Goal: Navigation & Orientation: Find specific page/section

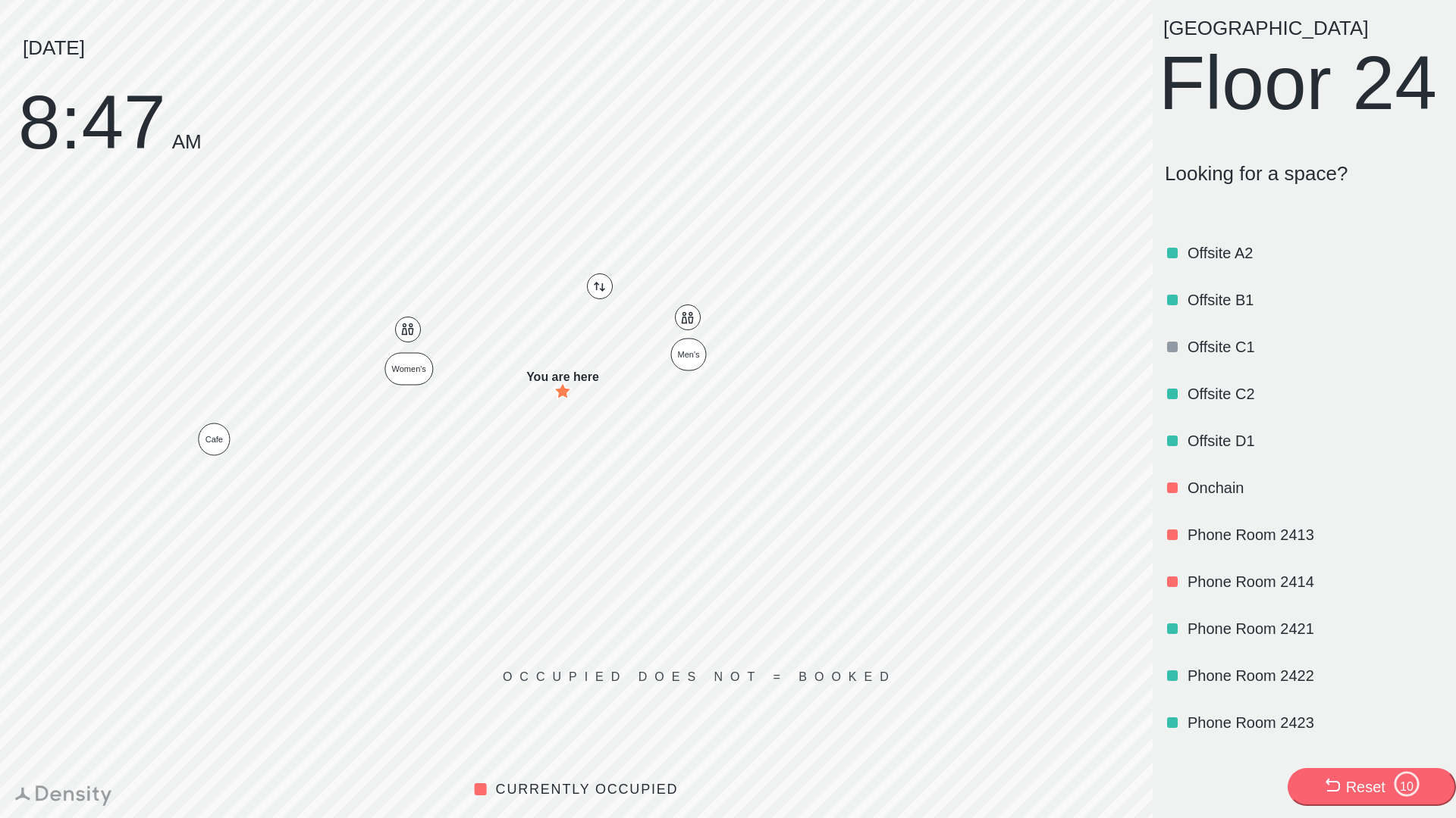
scroll to position [798, 0]
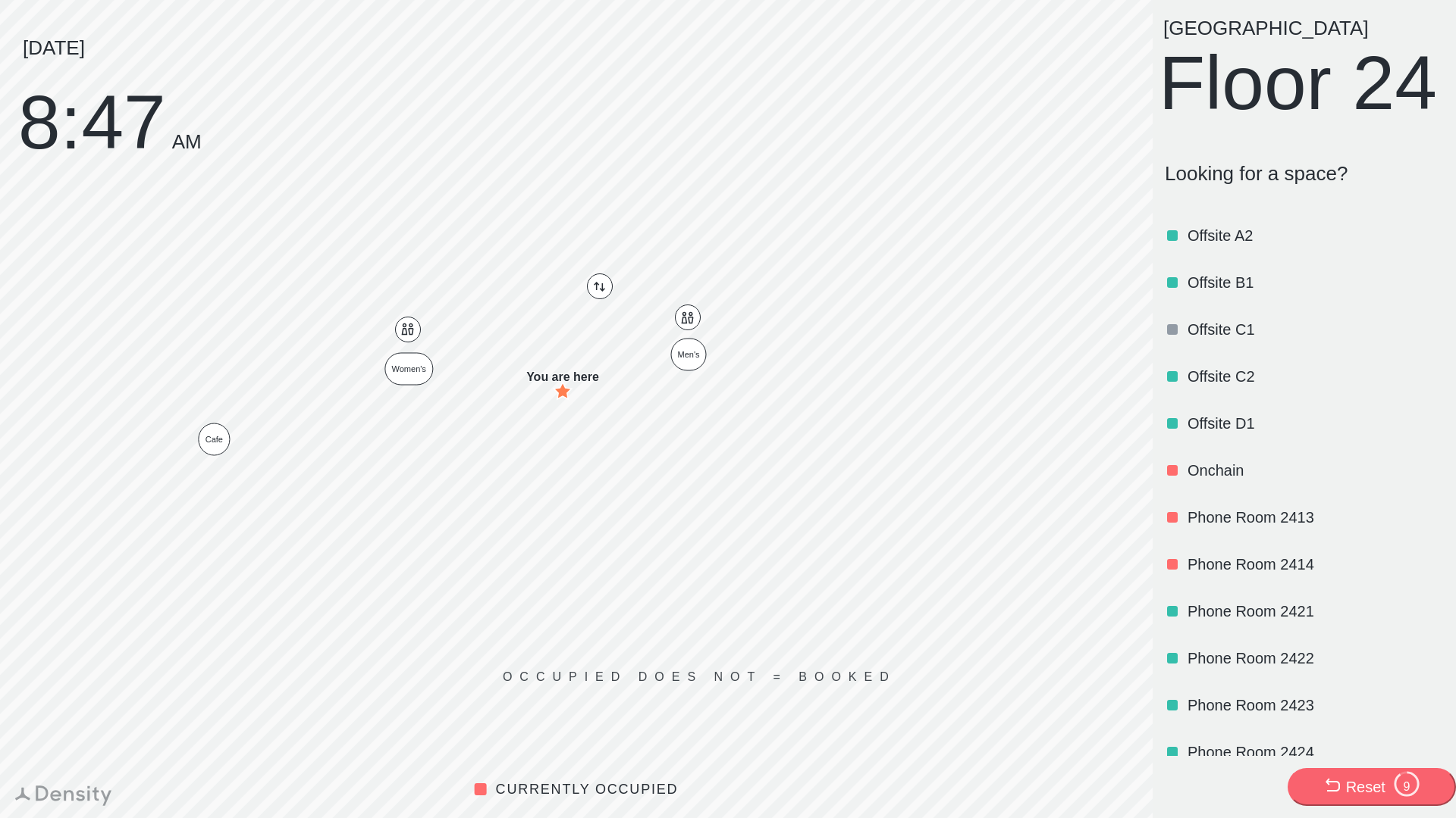
click at [1227, 481] on p "Onchain" at bounding box center [1313, 471] width 254 height 21
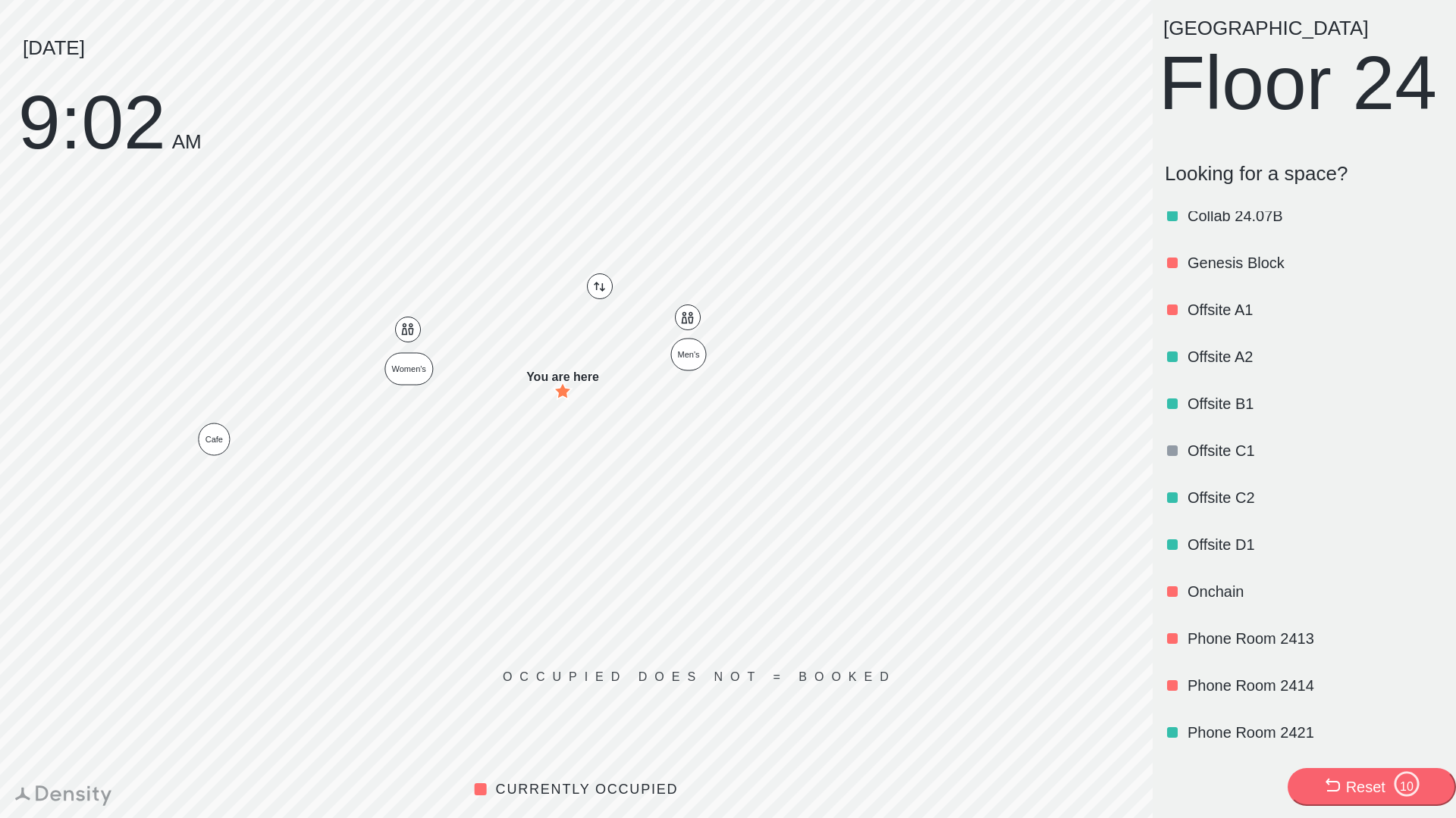
scroll to position [677, 0]
click at [1196, 288] on div "Genesis Block" at bounding box center [1313, 262] width 254 height 52
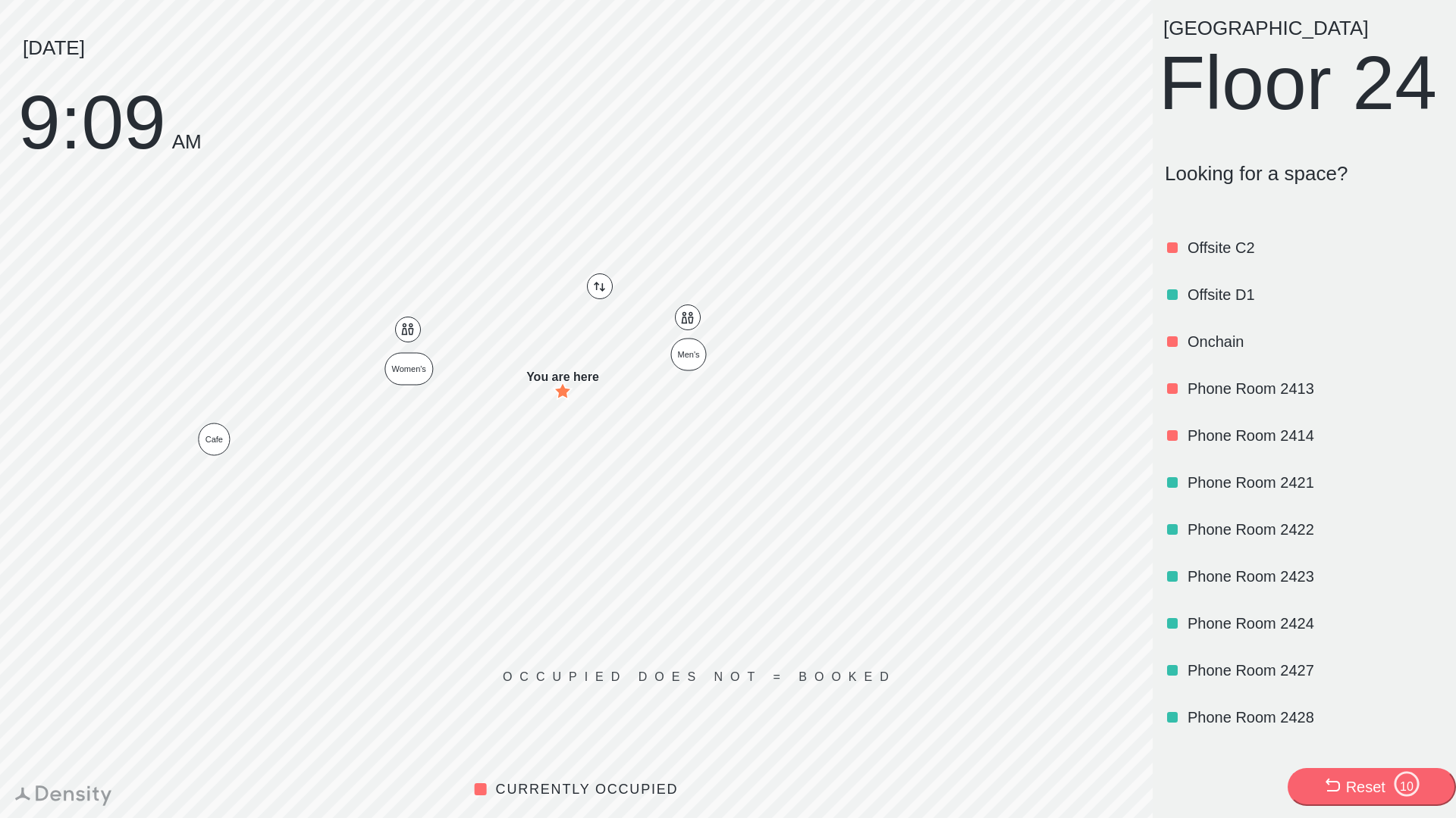
scroll to position [1120, 0]
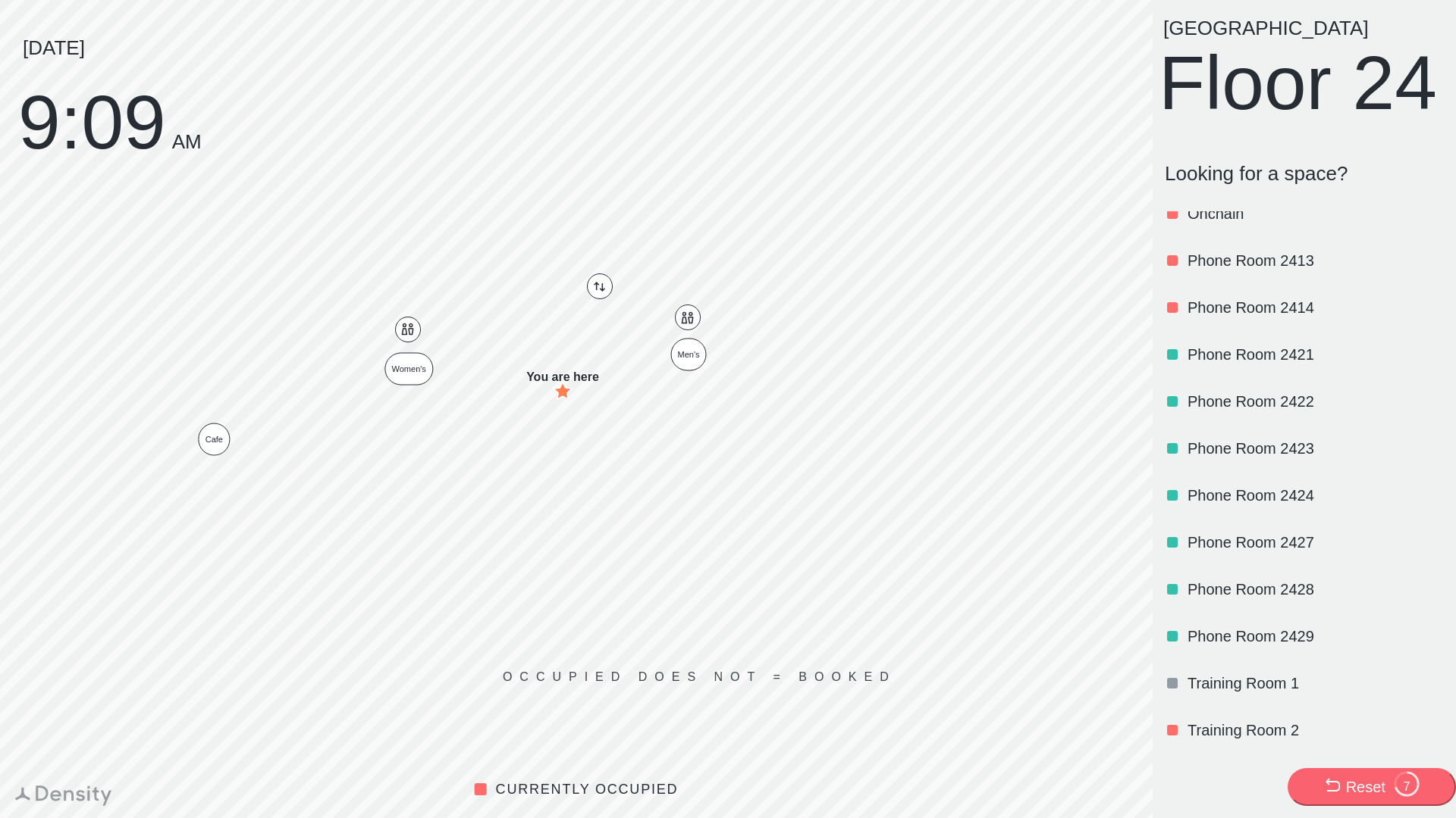
click at [1247, 727] on p "Training Room 2" at bounding box center [1313, 730] width 254 height 21
click at [1198, 731] on p "Training Room 2" at bounding box center [1313, 730] width 254 height 21
click at [1240, 719] on div "Training Room 2" at bounding box center [1313, 731] width 254 height 52
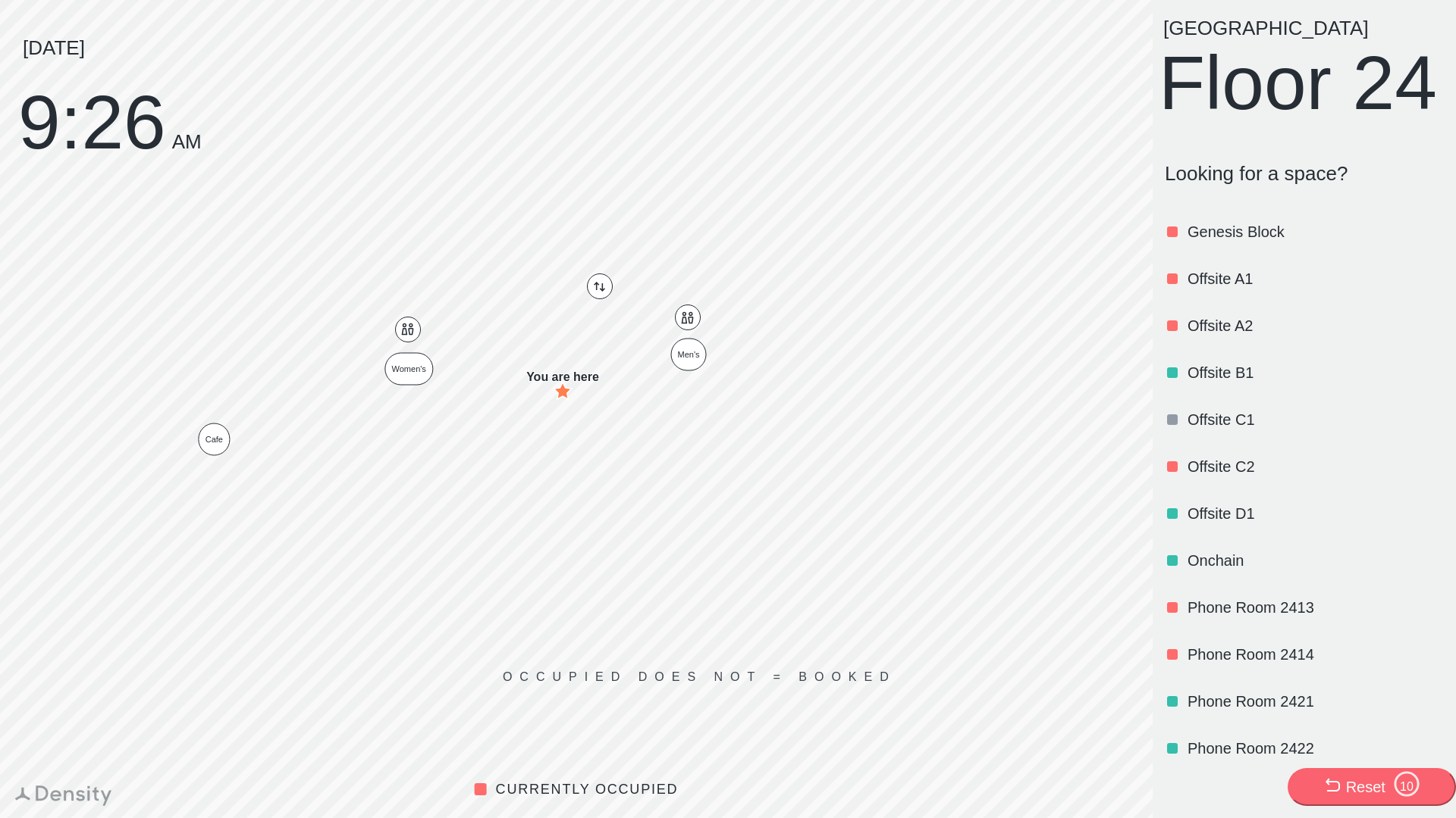
scroll to position [709, 0]
click at [1250, 476] on p "Offsite C2" at bounding box center [1313, 466] width 254 height 21
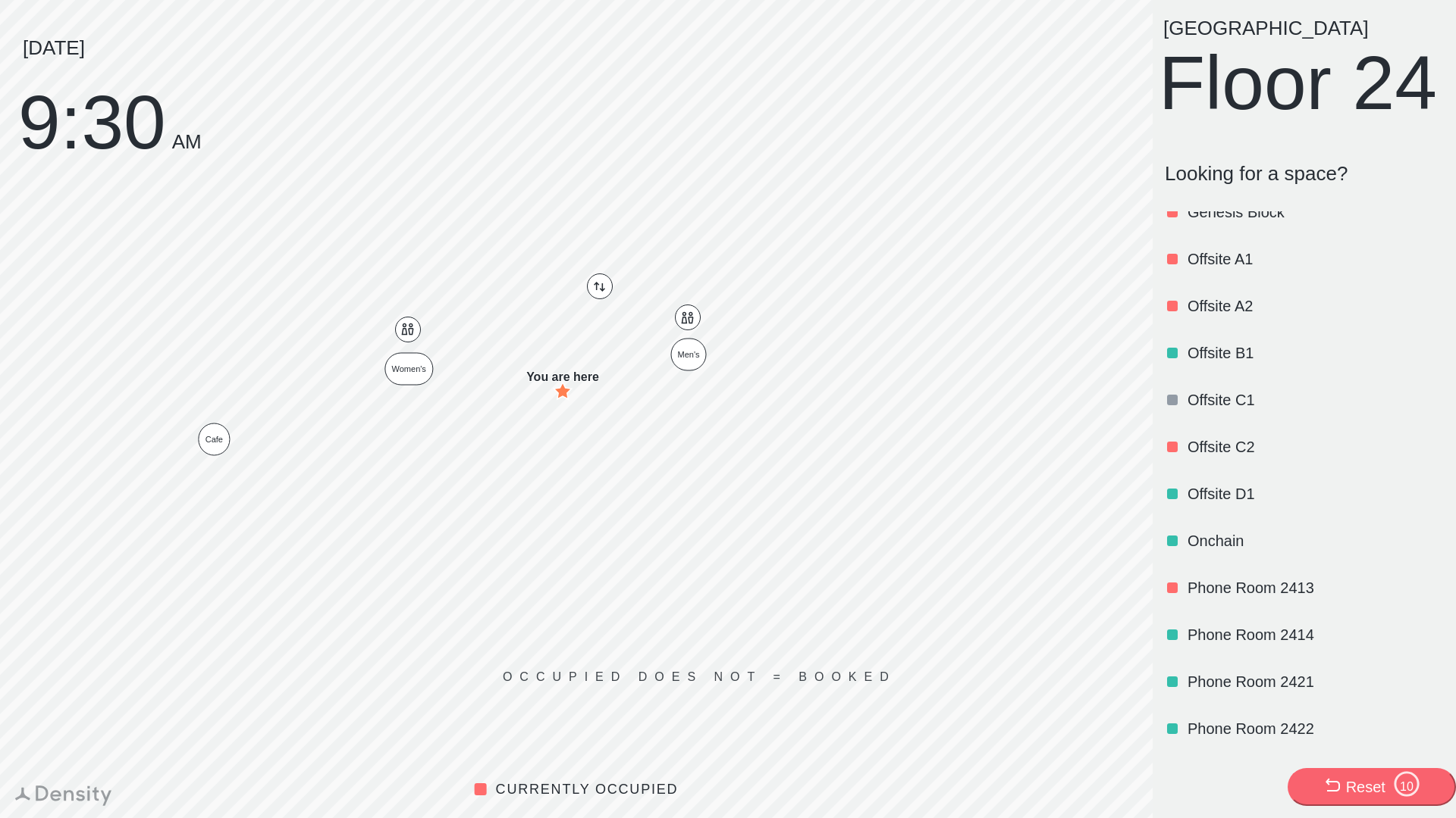
scroll to position [730, 0]
click at [1218, 502] on p "Offsite D1" at bounding box center [1313, 492] width 254 height 21
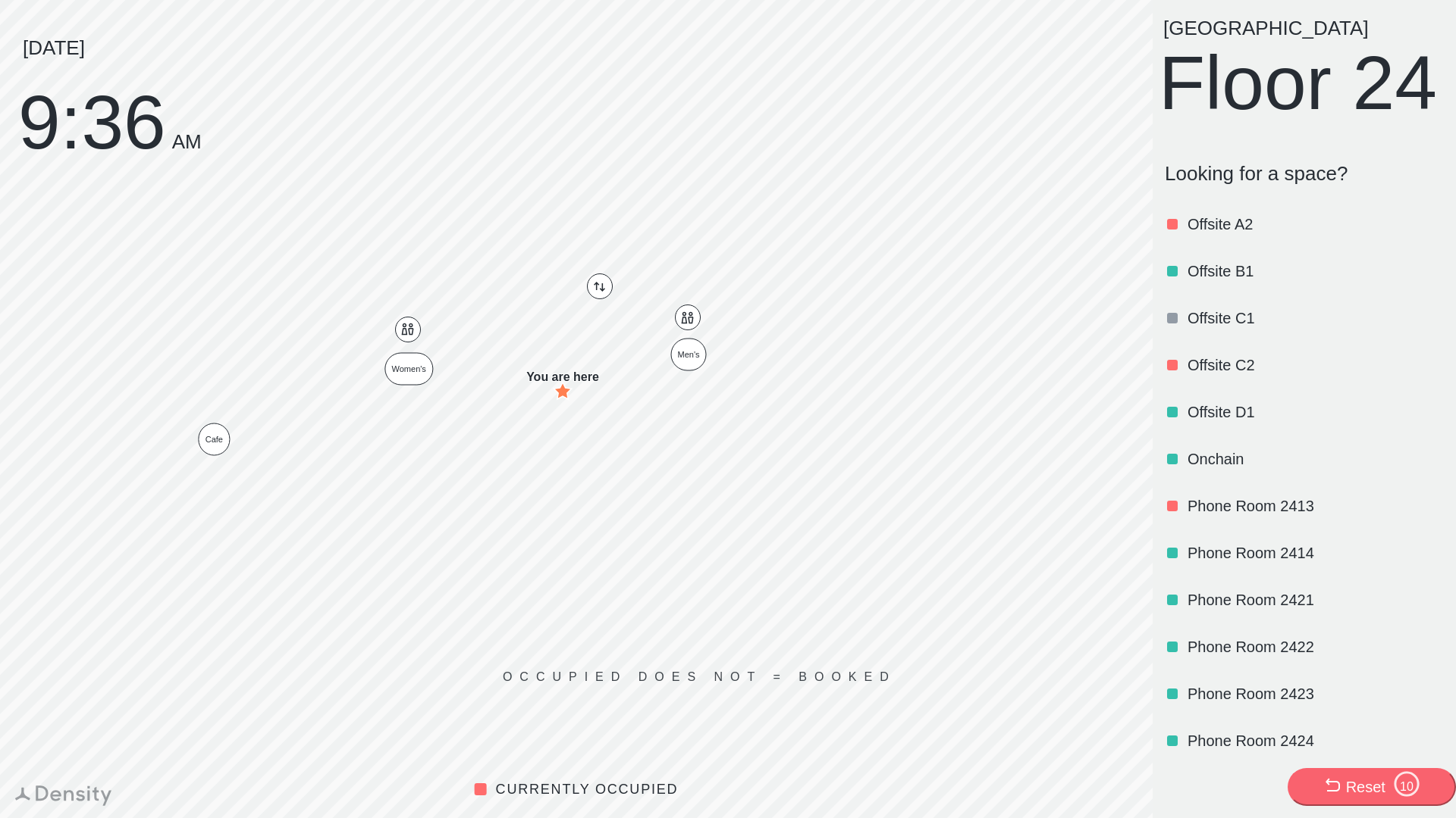
scroll to position [829, 0]
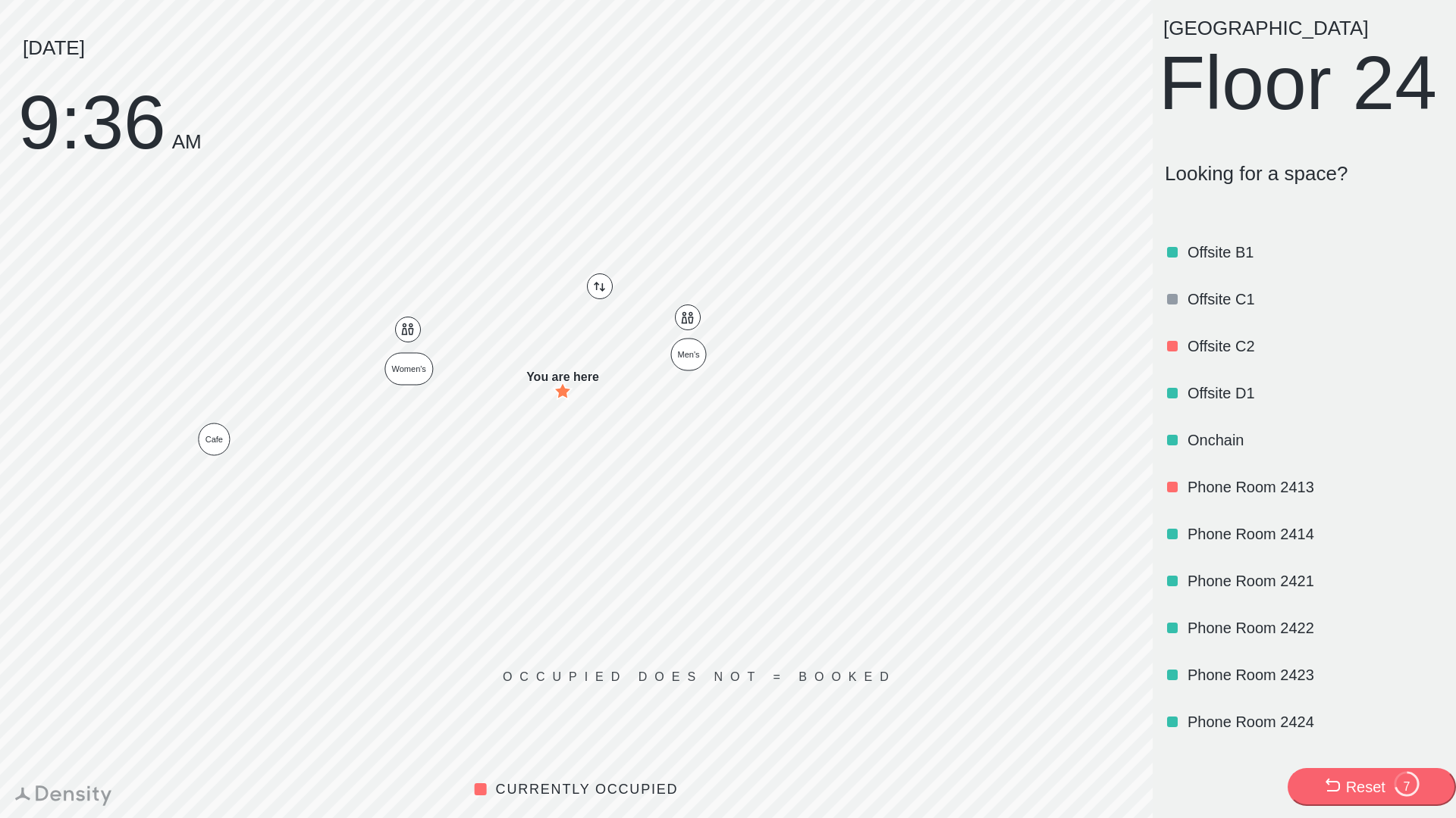
click at [1211, 263] on p "Offsite B1" at bounding box center [1313, 253] width 254 height 21
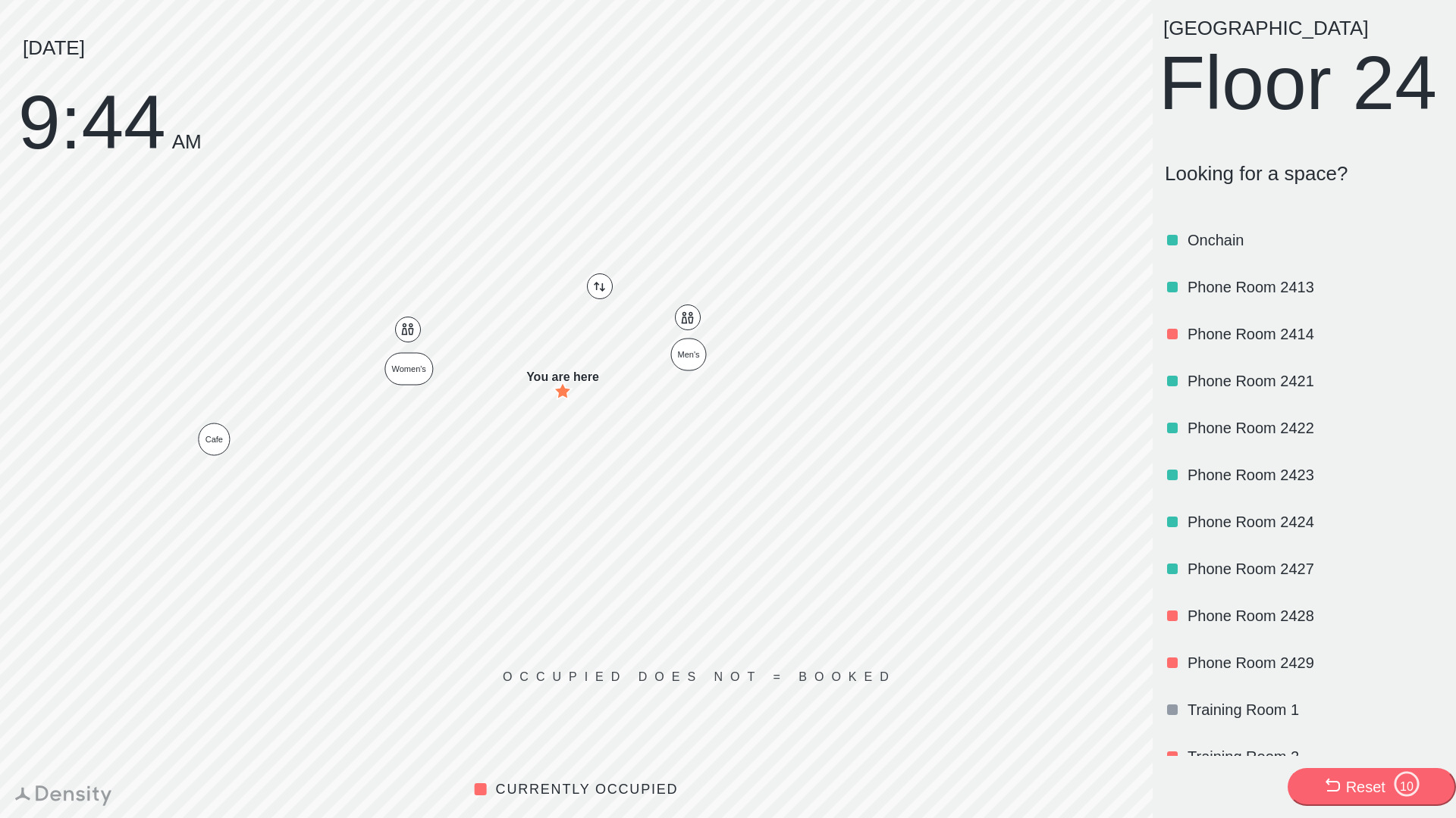
scroll to position [1120, 0]
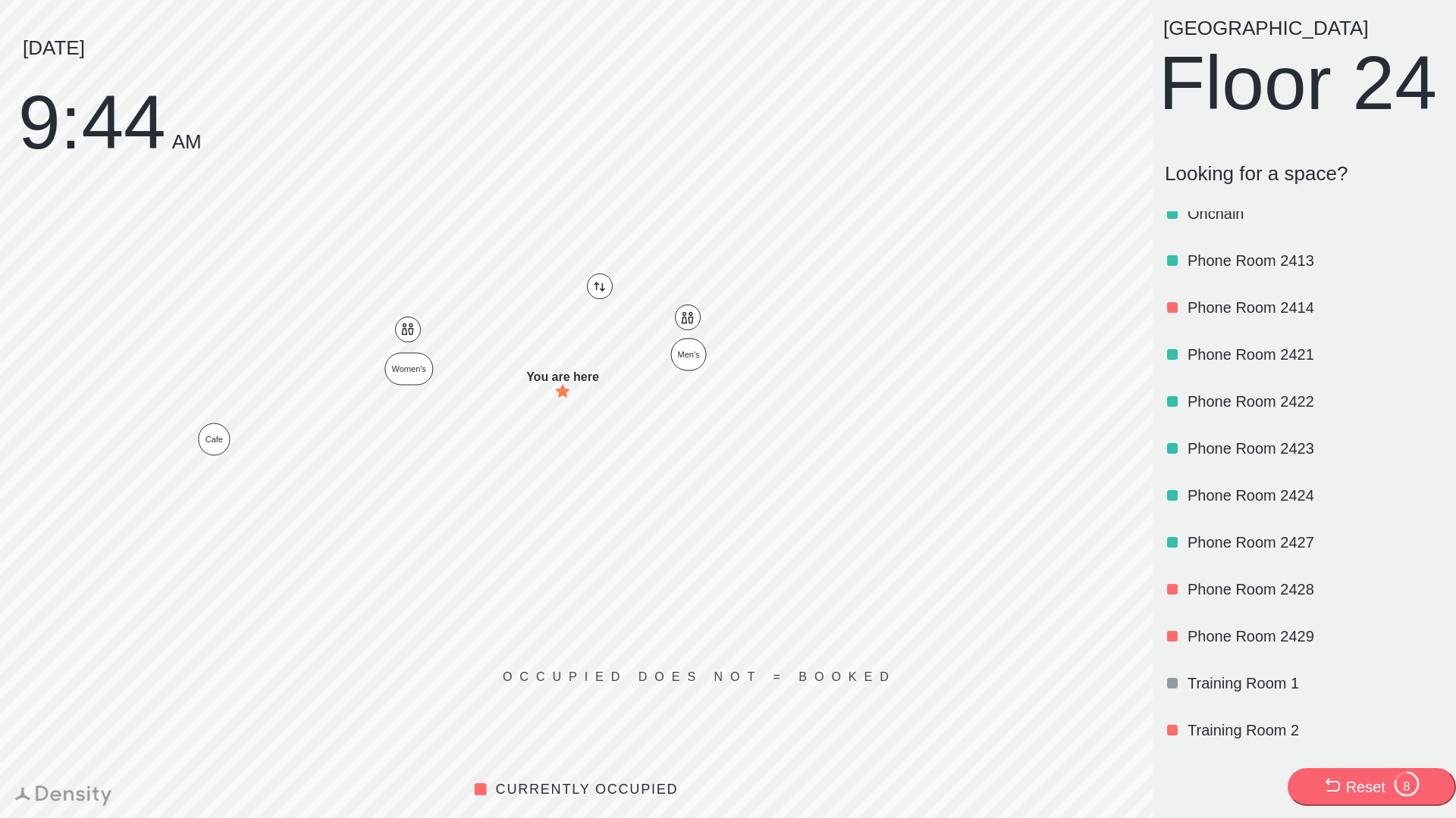
click at [1220, 726] on p "Training Room 2" at bounding box center [1313, 730] width 254 height 21
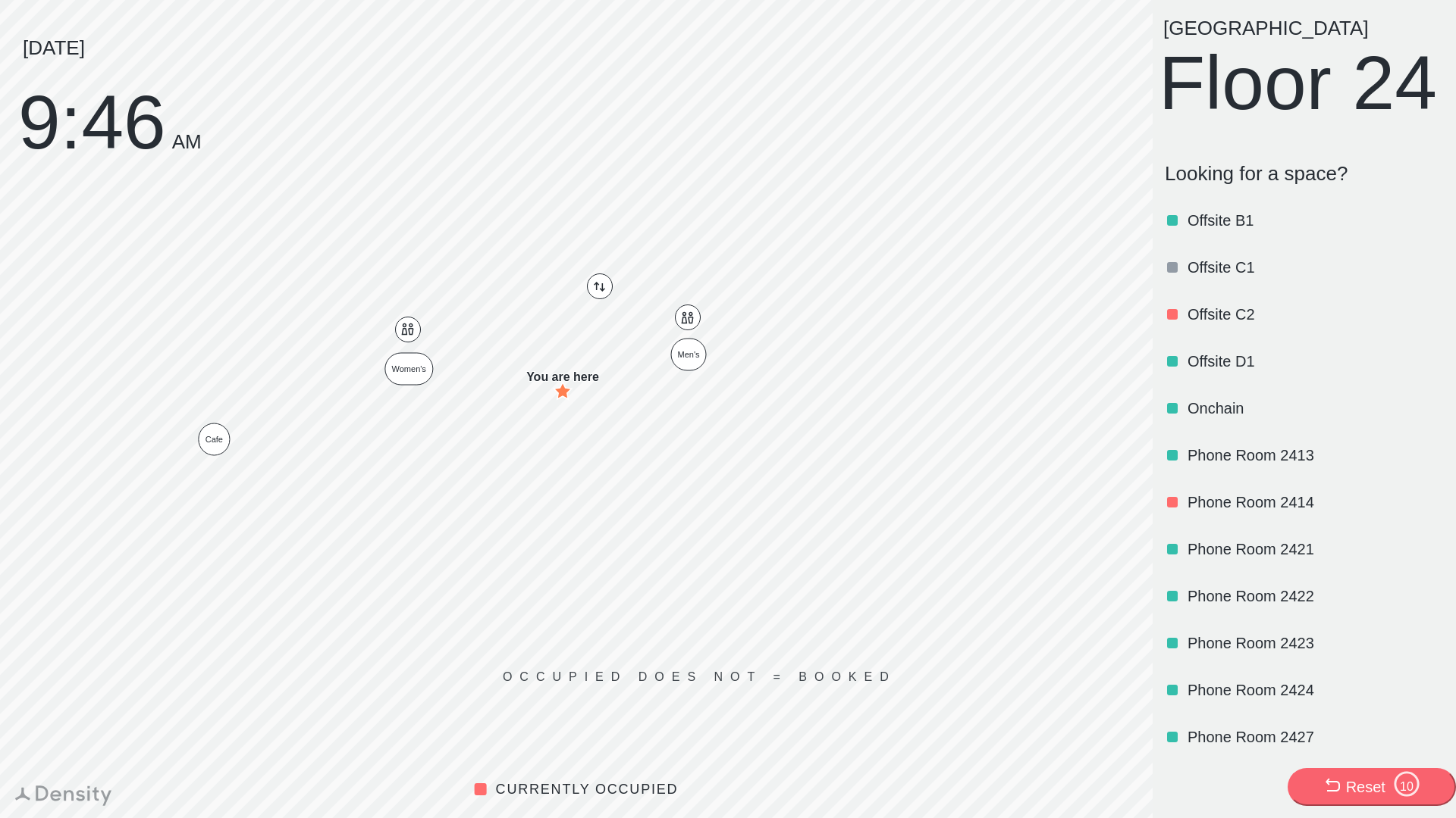
scroll to position [857, 0]
click at [1215, 422] on p "Onchain" at bounding box center [1313, 411] width 254 height 21
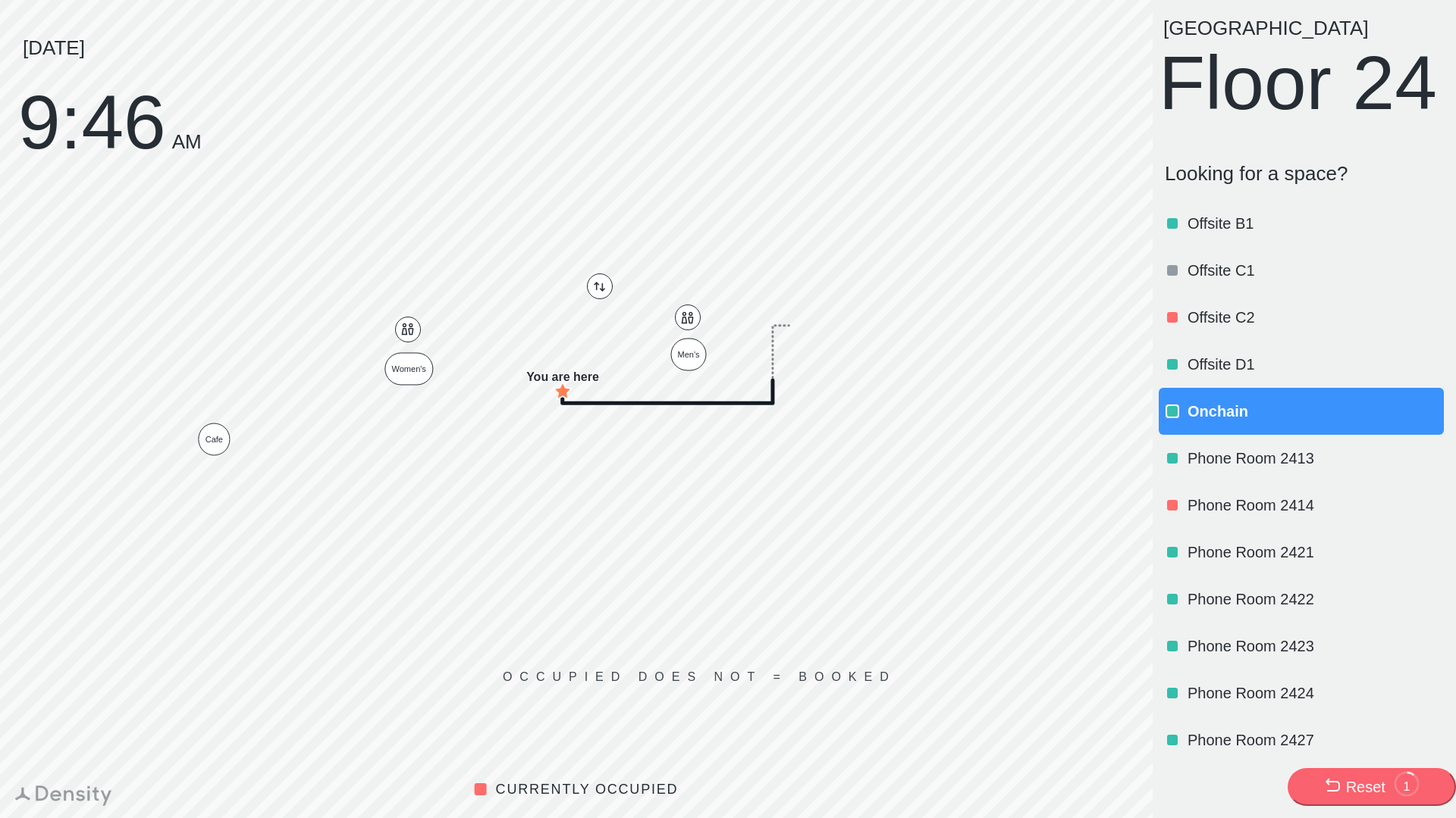
scroll to position [0, 0]
